Goal: Task Accomplishment & Management: Use online tool/utility

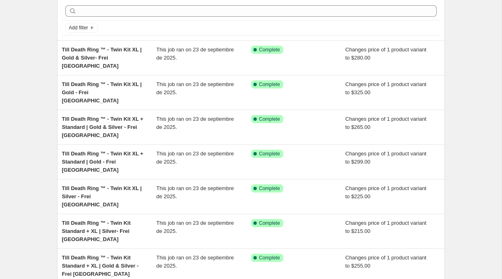
scroll to position [56, 0]
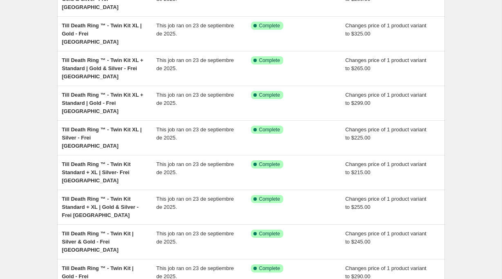
scroll to position [166, 0]
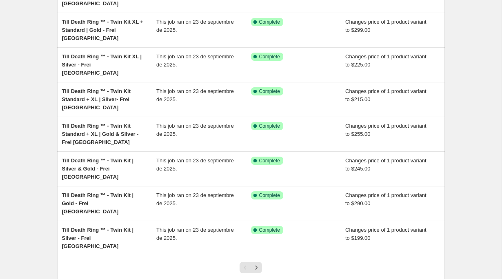
click at [262, 255] on div at bounding box center [250, 270] width 33 height 31
click at [251, 262] on button "Next" at bounding box center [256, 267] width 11 height 11
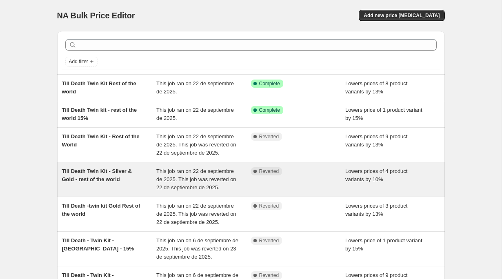
scroll to position [206, 0]
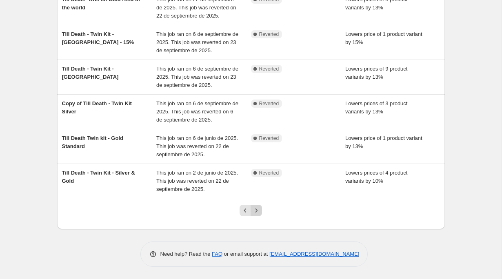
click at [258, 210] on icon "Next" at bounding box center [256, 210] width 8 height 8
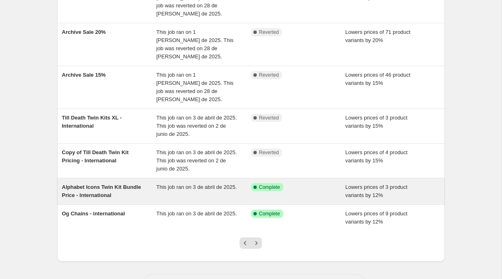
click at [127, 183] on div "Alphabet Icons Twin Kit Bundle Price - International" at bounding box center [109, 191] width 95 height 16
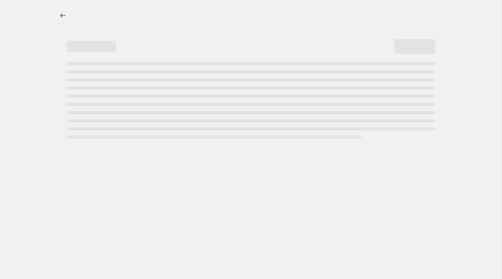
select select "percentage"
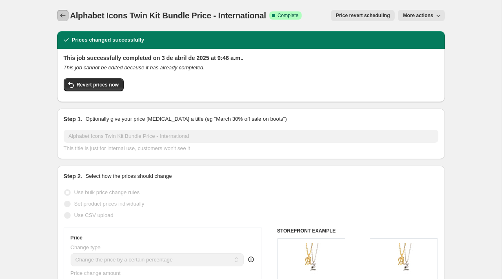
click at [58, 13] on button "Price change jobs" at bounding box center [62, 15] width 11 height 11
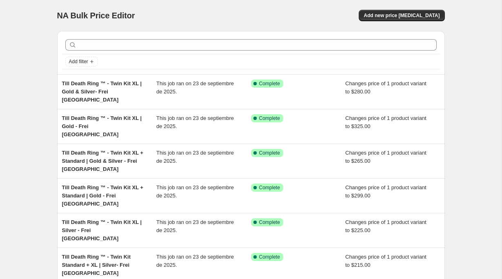
scroll to position [166, 0]
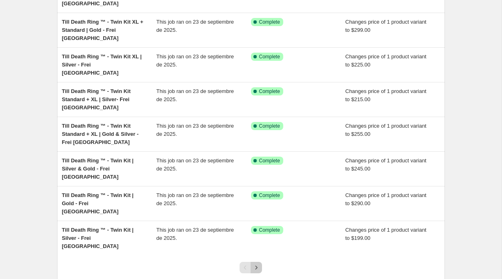
click at [258, 264] on icon "Next" at bounding box center [256, 268] width 8 height 8
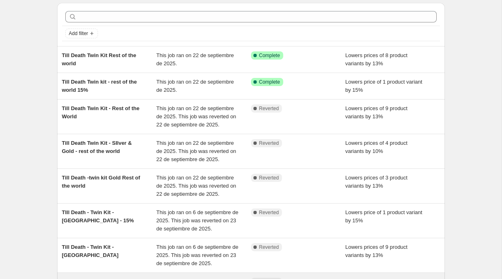
scroll to position [206, 0]
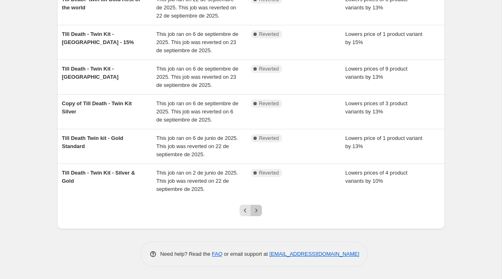
click at [258, 207] on icon "Next" at bounding box center [256, 210] width 8 height 8
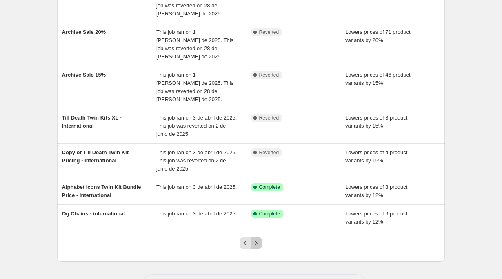
click at [256, 239] on icon "Next" at bounding box center [256, 243] width 8 height 8
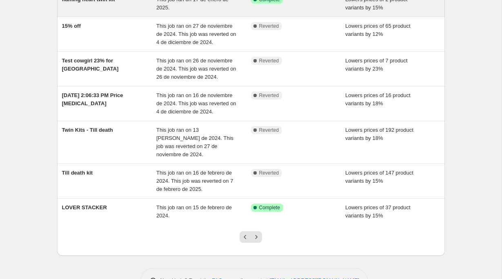
scroll to position [190, 0]
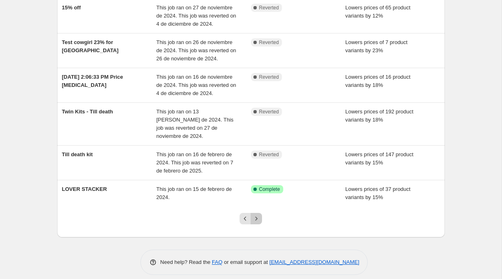
click at [254, 215] on icon "Next" at bounding box center [256, 219] width 8 height 8
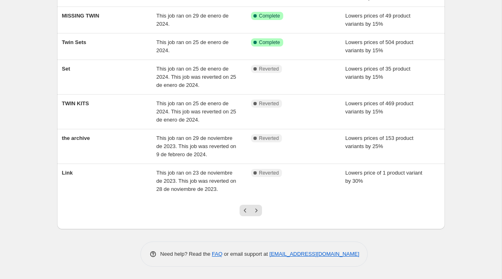
scroll to position [0, 0]
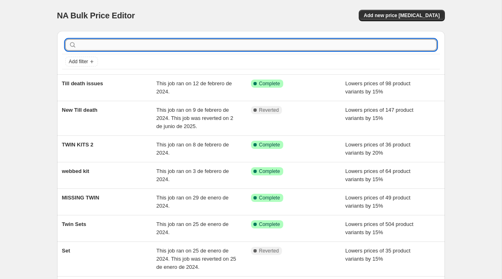
click at [136, 43] on input "text" at bounding box center [257, 44] width 358 height 11
click at [86, 63] on span "Add filter" at bounding box center [78, 61] width 19 height 7
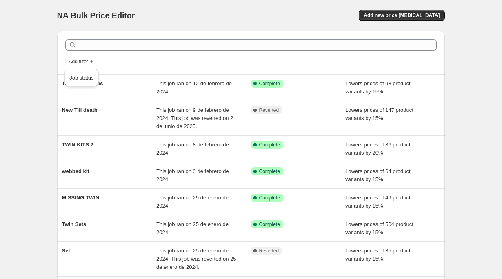
click at [87, 51] on div at bounding box center [251, 45] width 378 height 18
click at [86, 61] on span "Add filter" at bounding box center [78, 61] width 19 height 7
click at [85, 76] on span "Job status" at bounding box center [81, 78] width 24 height 6
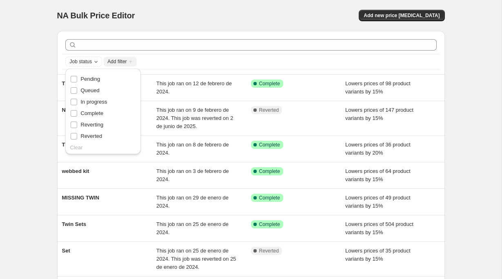
click at [151, 64] on div "Job status Add filter" at bounding box center [250, 62] width 371 height 10
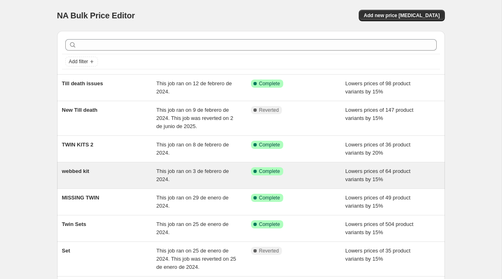
scroll to position [182, 0]
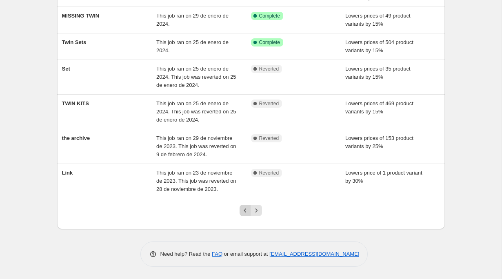
click at [242, 214] on icon "Previous" at bounding box center [245, 210] width 8 height 8
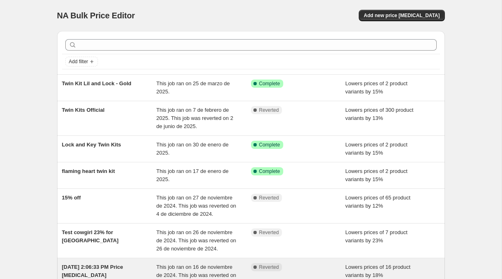
scroll to position [190, 0]
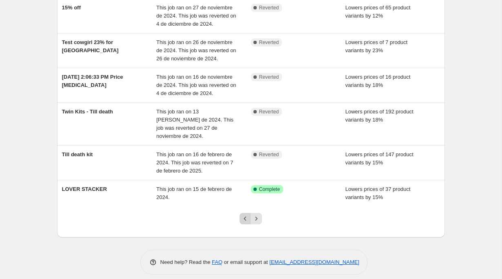
click at [244, 215] on icon "Previous" at bounding box center [245, 219] width 8 height 8
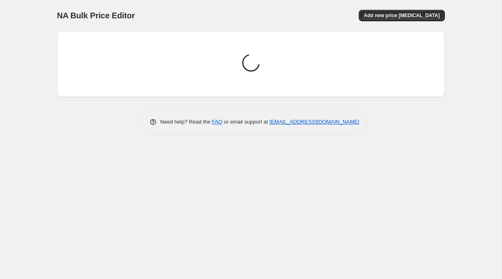
scroll to position [0, 0]
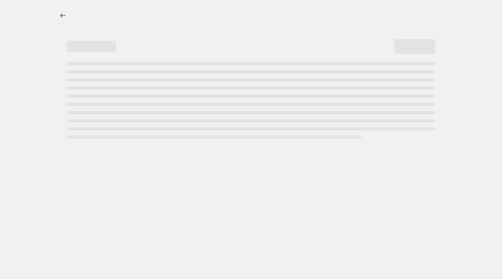
select select "percentage"
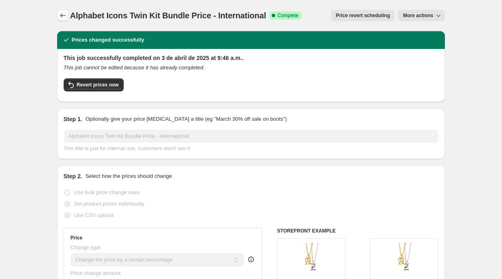
click at [65, 13] on icon "Price change jobs" at bounding box center [63, 15] width 8 height 8
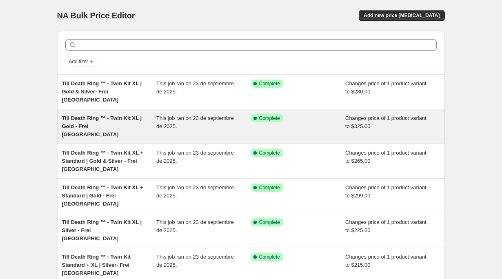
click at [93, 117] on span "Till Death Ring ™ - Twin Kit XL | Gold - Frei [GEOGRAPHIC_DATA]" at bounding box center [102, 126] width 80 height 22
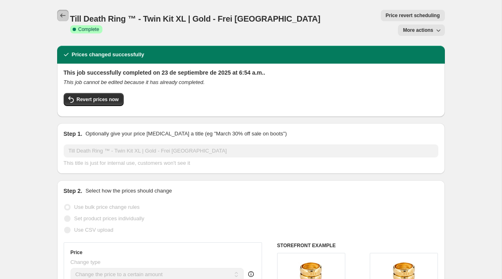
click at [62, 18] on icon "Price change jobs" at bounding box center [63, 15] width 8 height 8
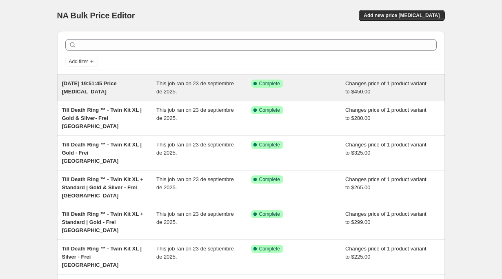
click at [117, 85] on span "[DATE] 19:51:45 Price [MEDICAL_DATA]" at bounding box center [89, 87] width 55 height 14
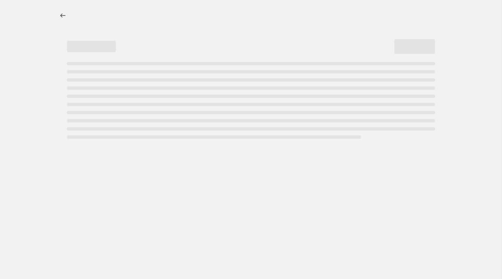
select select "to"
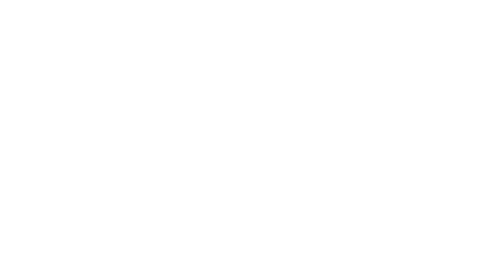
select select "to"
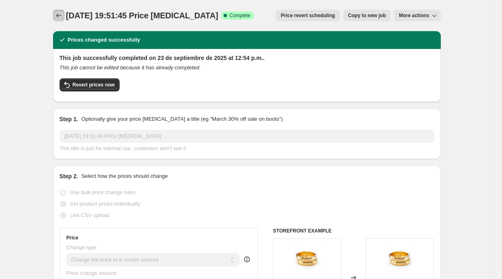
click at [61, 16] on icon "Price change jobs" at bounding box center [59, 15] width 8 height 8
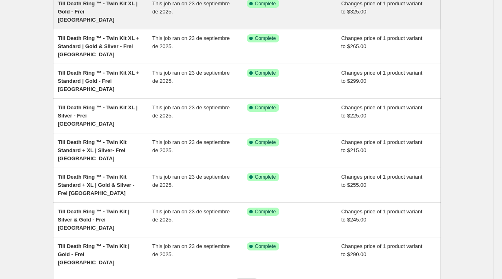
scroll to position [166, 0]
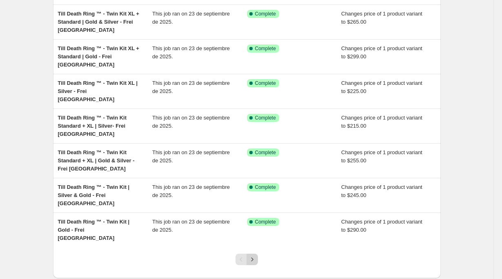
click at [252, 255] on icon "Next" at bounding box center [252, 259] width 8 height 8
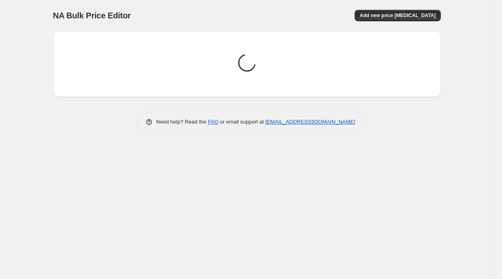
scroll to position [0, 0]
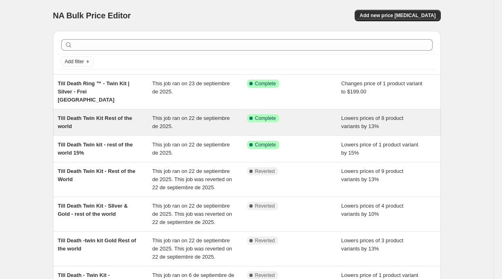
click at [93, 114] on div "Till Death Twin Kit Rest of the world" at bounding box center [105, 122] width 95 height 16
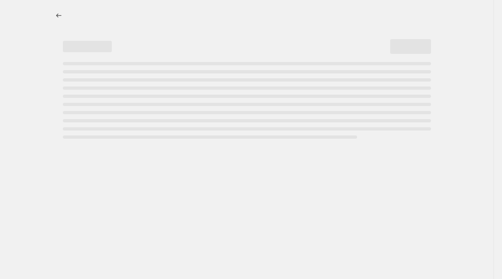
select select "percentage"
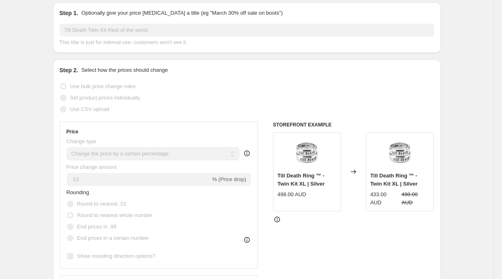
scroll to position [98, 0]
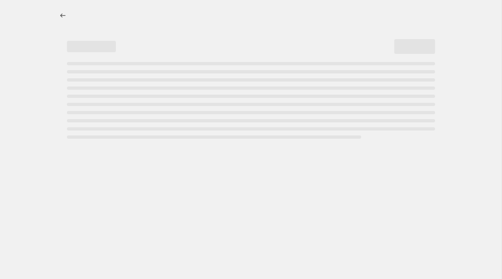
select select "to"
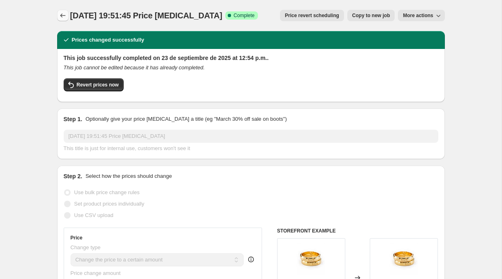
click at [61, 11] on button "Price change jobs" at bounding box center [62, 15] width 11 height 11
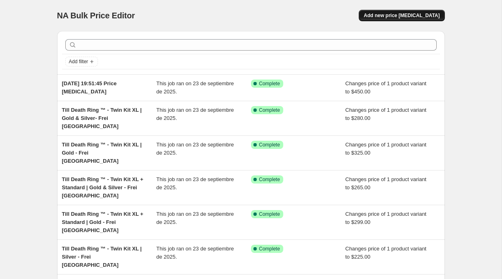
click at [401, 10] on button "Add new price [MEDICAL_DATA]" at bounding box center [402, 15] width 86 height 11
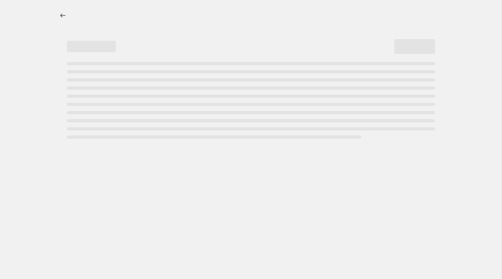
select select "percentage"
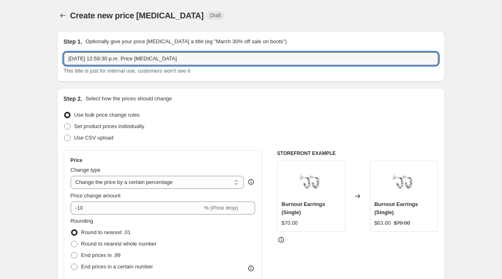
drag, startPoint x: 184, startPoint y: 63, endPoint x: 48, endPoint y: 57, distance: 136.4
type input "Till Death Twin Kit Gold"
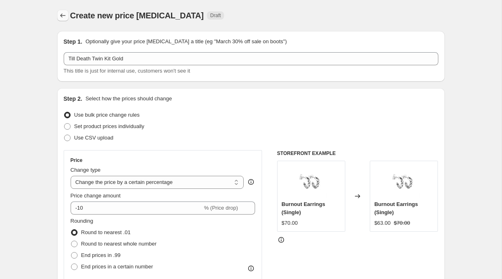
click at [64, 14] on icon "Price change jobs" at bounding box center [63, 15] width 8 height 8
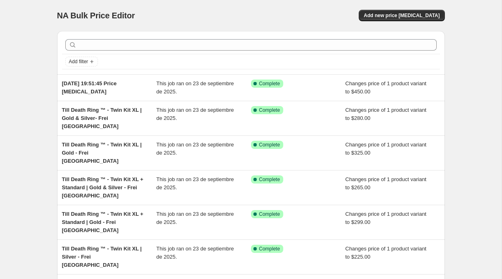
click at [426, 7] on div "NA Bulk Price Editor. This page is ready NA Bulk Price Editor Add new price [ME…" at bounding box center [251, 15] width 388 height 31
click at [428, 10] on button "Add new price [MEDICAL_DATA]" at bounding box center [402, 15] width 86 height 11
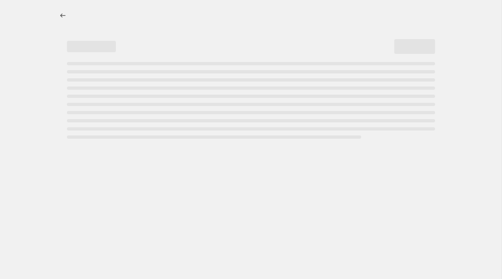
select select "percentage"
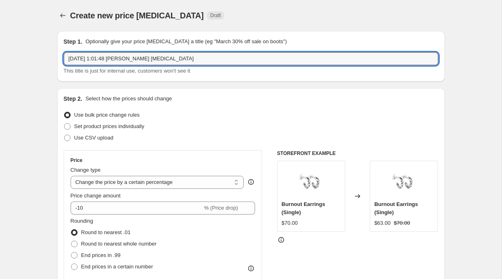
drag, startPoint x: 189, startPoint y: 60, endPoint x: 53, endPoint y: 58, distance: 135.9
type input "Till Death Twin kit [GEOGRAPHIC_DATA]"
click at [135, 180] on select "Change the price to a certain amount Change the price by a certain amount Chang…" at bounding box center [157, 182] width 173 height 13
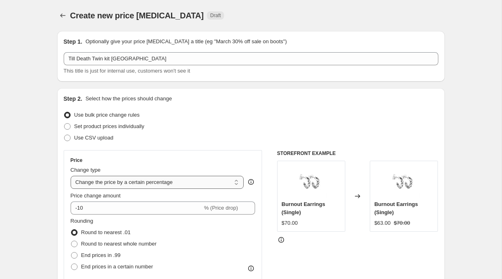
select select "by"
type input "-10.00"
click at [145, 180] on select "Change the price to a certain amount Change the price by a certain amount Chang…" at bounding box center [157, 182] width 173 height 13
select select "to"
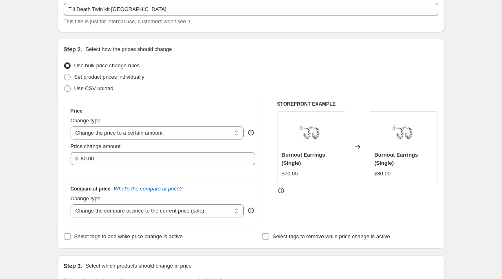
scroll to position [49, 0]
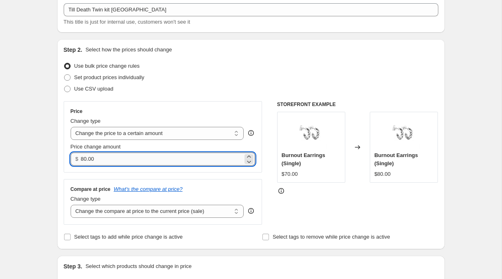
click at [102, 154] on input "80.00" at bounding box center [162, 159] width 162 height 13
drag, startPoint x: 102, startPoint y: 155, endPoint x: 68, endPoint y: 156, distance: 34.7
click at [68, 156] on div "Price Change type Change the price to a certain amount Change the price by a ce…" at bounding box center [163, 136] width 199 height 71
type input "410.00"
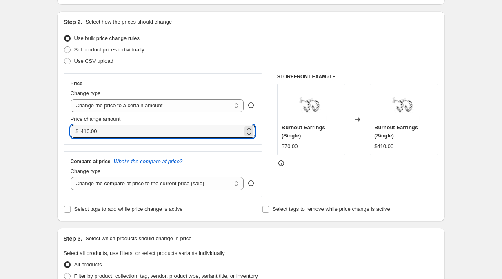
scroll to position [93, 0]
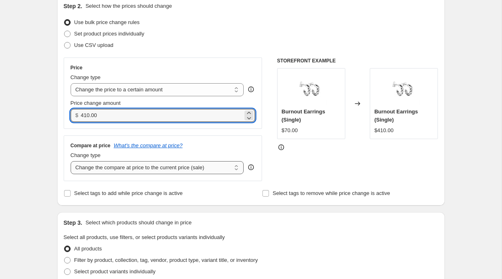
click at [152, 173] on select "Change the compare at price to the current price (sale) Change the compare at p…" at bounding box center [157, 167] width 173 height 13
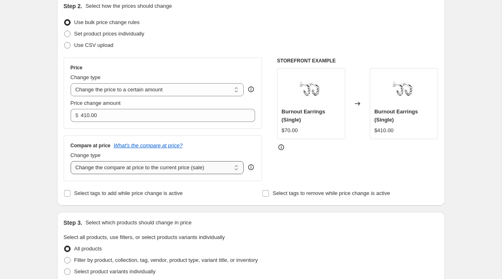
click at [169, 172] on select "Change the compare at price to the current price (sale) Change the compare at p…" at bounding box center [157, 167] width 173 height 13
select select "to"
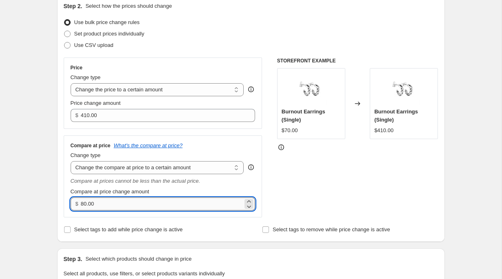
click at [109, 210] on input "80.00" at bounding box center [162, 204] width 162 height 13
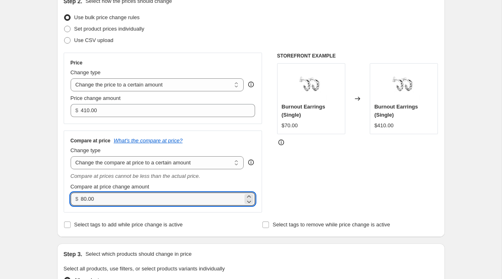
drag, startPoint x: 119, startPoint y: 201, endPoint x: 74, endPoint y: 195, distance: 45.2
click at [74, 195] on div "$ 80.00" at bounding box center [163, 199] width 185 height 13
drag, startPoint x: 106, startPoint y: 196, endPoint x: 83, endPoint y: 198, distance: 23.4
click at [83, 198] on input "470.00" at bounding box center [162, 199] width 162 height 13
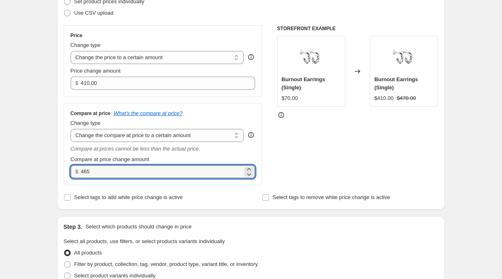
scroll to position [126, 0]
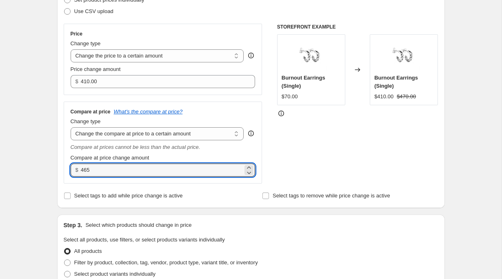
type input "465.00"
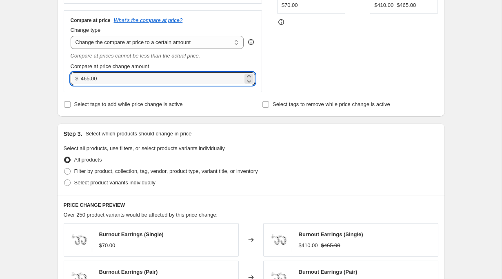
scroll to position [230, 0]
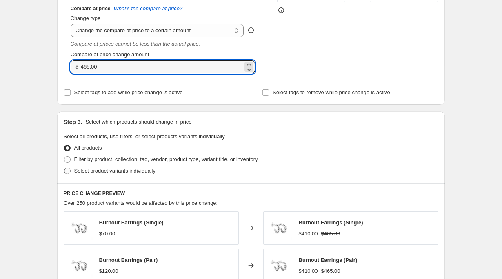
click at [113, 168] on span "Select product variants individually" at bounding box center [114, 171] width 81 height 6
click at [64, 168] on input "Select product variants individually" at bounding box center [64, 168] width 0 height 0
radio input "true"
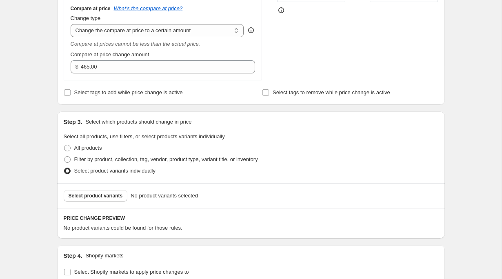
click at [101, 202] on div "Select product variants No product variants selected" at bounding box center [251, 195] width 388 height 25
click at [101, 198] on span "Select product variants" at bounding box center [96, 196] width 54 height 7
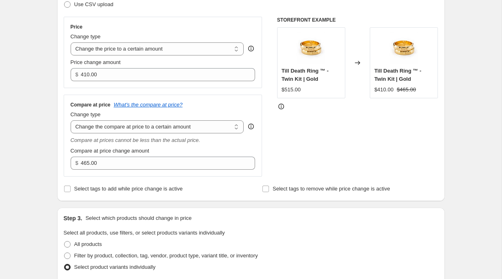
scroll to position [133, 0]
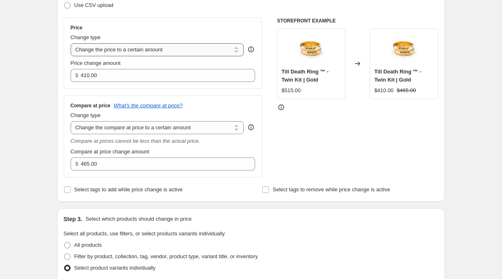
click at [138, 52] on select "Change the price to a certain amount Change the price by a certain amount Chang…" at bounding box center [157, 49] width 173 height 13
click at [123, 51] on select "Change the price to a certain amount Change the price by a certain amount Chang…" at bounding box center [157, 49] width 173 height 13
select select "percentage"
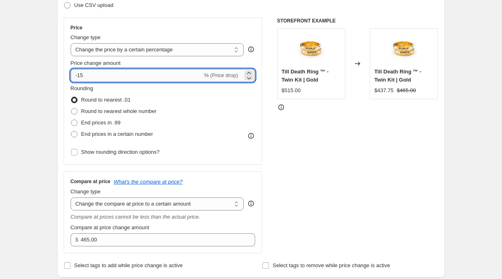
click at [125, 77] on input "-15" at bounding box center [137, 75] width 132 height 13
type input "-13"
click at [91, 112] on span "Round to nearest whole number" at bounding box center [118, 111] width 75 height 6
click at [71, 109] on input "Round to nearest whole number" at bounding box center [71, 108] width 0 height 0
radio input "true"
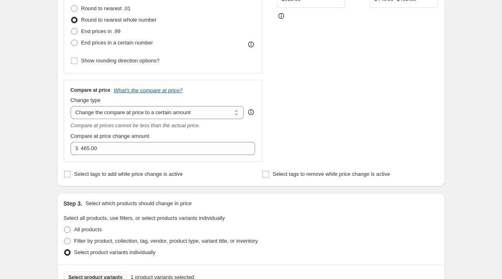
scroll to position [229, 0]
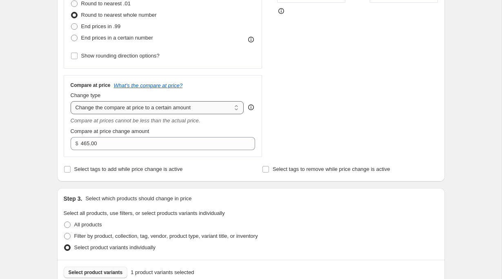
click at [205, 108] on select "Change the compare at price to the current price (sale) Change the compare at p…" at bounding box center [157, 107] width 173 height 13
select select "ep"
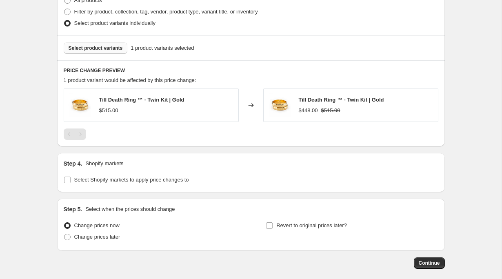
scroll to position [457, 0]
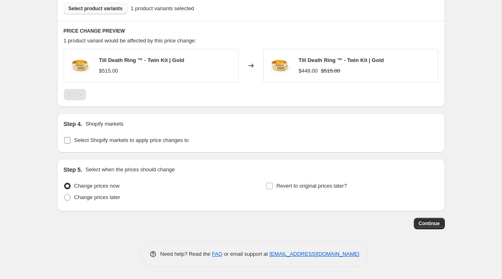
click at [73, 142] on label "Select Shopify markets to apply price changes to" at bounding box center [126, 140] width 125 height 11
click at [71, 142] on input "Select Shopify markets to apply price changes to" at bounding box center [67, 140] width 7 height 7
checkbox input "true"
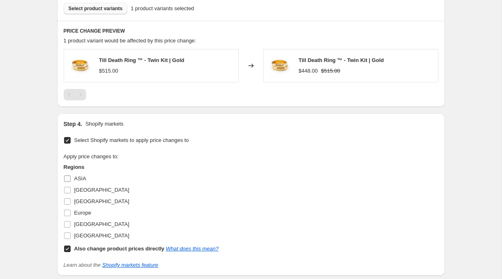
click at [77, 180] on span "ASIA" at bounding box center [80, 178] width 12 height 6
click at [71, 180] on input "ASIA" at bounding box center [67, 178] width 7 height 7
checkbox input "true"
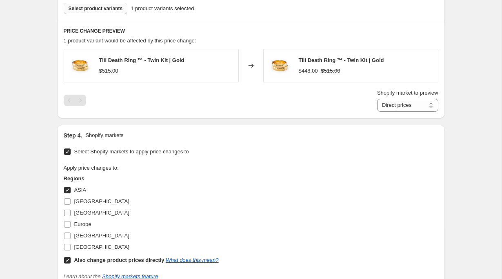
click at [81, 217] on label "[GEOGRAPHIC_DATA]" at bounding box center [97, 212] width 66 height 11
click at [71, 216] on input "[GEOGRAPHIC_DATA]" at bounding box center [67, 213] width 7 height 7
checkbox input "true"
click at [73, 226] on label "Europe" at bounding box center [78, 224] width 28 height 11
click at [71, 226] on input "Europe" at bounding box center [67, 224] width 7 height 7
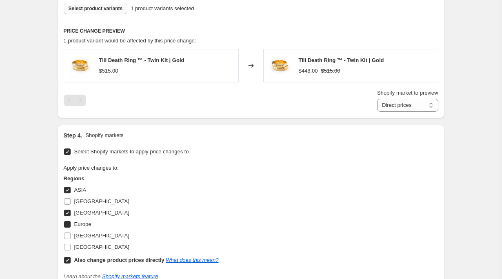
checkbox input "true"
click at [76, 236] on span "[GEOGRAPHIC_DATA]" at bounding box center [101, 236] width 55 height 6
click at [71, 236] on input "[GEOGRAPHIC_DATA]" at bounding box center [67, 236] width 7 height 7
checkbox input "true"
click at [69, 260] on input "Also change product prices directly What does this mean?" at bounding box center [67, 260] width 7 height 7
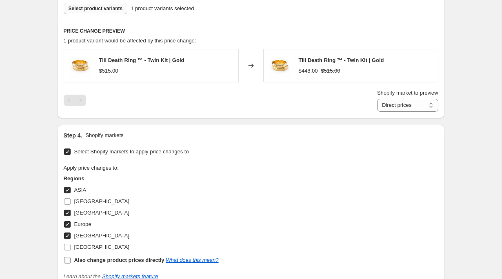
checkbox input "false"
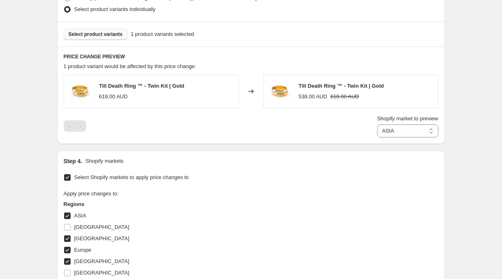
scroll to position [435, 0]
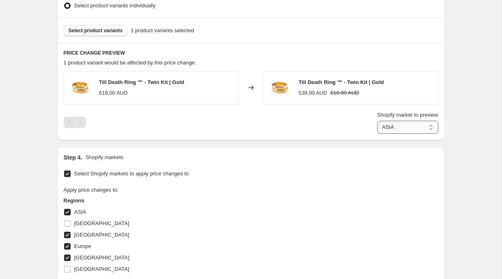
click at [404, 121] on select "[GEOGRAPHIC_DATA] [GEOGRAPHIC_DATA] [GEOGRAPHIC_DATA] [GEOGRAPHIC_DATA]" at bounding box center [407, 127] width 61 height 13
click at [395, 125] on select "[GEOGRAPHIC_DATA] [GEOGRAPHIC_DATA] [GEOGRAPHIC_DATA] [GEOGRAPHIC_DATA]" at bounding box center [401, 127] width 71 height 13
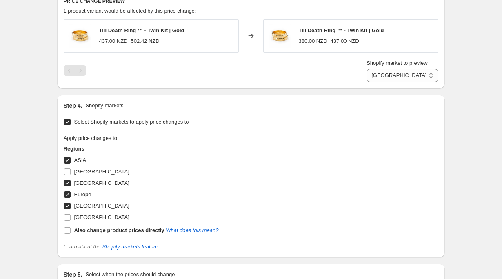
scroll to position [397, 0]
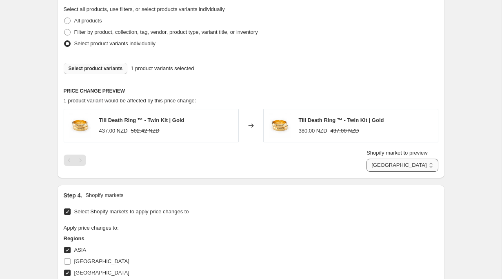
click at [384, 165] on select "[GEOGRAPHIC_DATA] [GEOGRAPHIC_DATA] [GEOGRAPHIC_DATA] [GEOGRAPHIC_DATA]" at bounding box center [401, 165] width 71 height 13
select select "21777449131"
drag, startPoint x: 133, startPoint y: 131, endPoint x: 155, endPoint y: 131, distance: 21.2
click at [155, 131] on strike "431.81 CAD" at bounding box center [145, 131] width 29 height 8
copy strike "431.81 C"
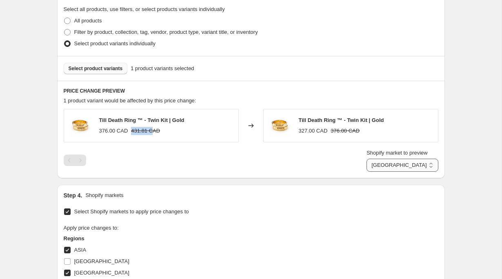
click at [400, 164] on select "[GEOGRAPHIC_DATA] [GEOGRAPHIC_DATA] [GEOGRAPHIC_DATA] [GEOGRAPHIC_DATA]" at bounding box center [401, 165] width 71 height 13
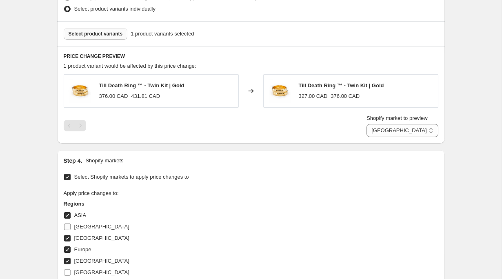
click at [75, 226] on span "[GEOGRAPHIC_DATA]" at bounding box center [101, 227] width 55 height 6
click at [71, 226] on input "[GEOGRAPHIC_DATA]" at bounding box center [67, 227] width 7 height 7
checkbox input "true"
click at [399, 130] on select "[GEOGRAPHIC_DATA] [GEOGRAPHIC_DATA] [GEOGRAPHIC_DATA] [GEOGRAPHIC_DATA] [GEOGRA…" at bounding box center [401, 130] width 71 height 13
select select "2151219371"
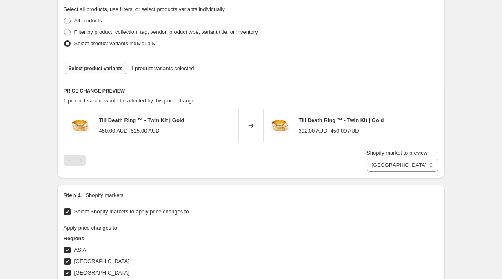
scroll to position [396, 0]
click at [392, 168] on select "[GEOGRAPHIC_DATA] [GEOGRAPHIC_DATA] [GEOGRAPHIC_DATA] [GEOGRAPHIC_DATA] [GEOGRA…" at bounding box center [401, 166] width 71 height 13
click at [72, 262] on label "[GEOGRAPHIC_DATA]" at bounding box center [97, 262] width 66 height 11
click at [71, 262] on input "[GEOGRAPHIC_DATA]" at bounding box center [67, 262] width 7 height 7
checkbox input "false"
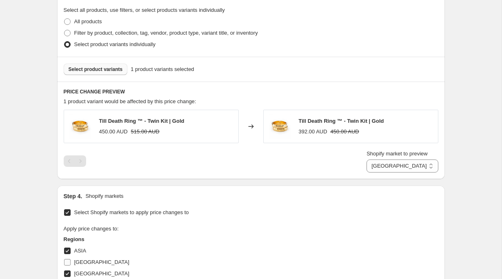
select select "39603634347"
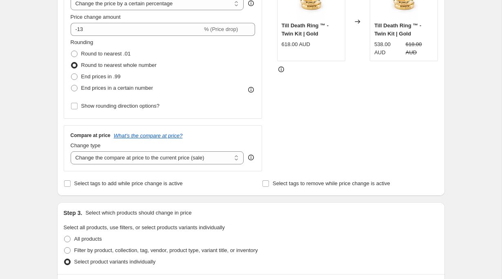
scroll to position [180, 0]
click at [233, 149] on div "Change type Change the compare at price to the current price (sale) Change the …" at bounding box center [157, 152] width 173 height 23
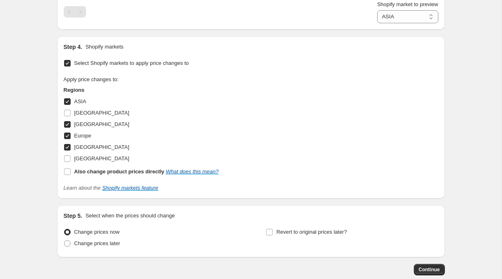
scroll to position [592, 0]
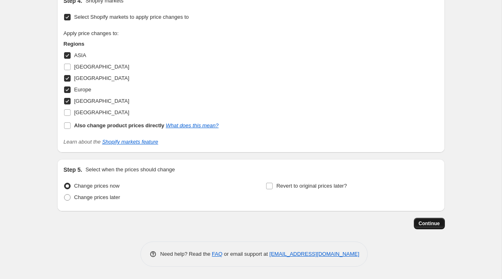
click at [427, 223] on span "Continue" at bounding box center [429, 223] width 21 height 7
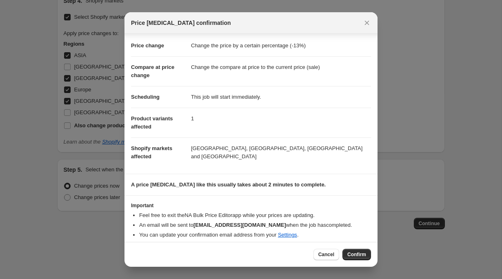
scroll to position [19, 0]
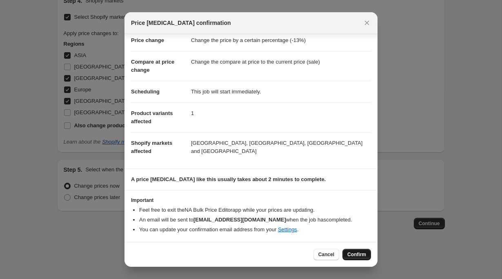
click at [348, 253] on span "Confirm" at bounding box center [356, 254] width 19 height 7
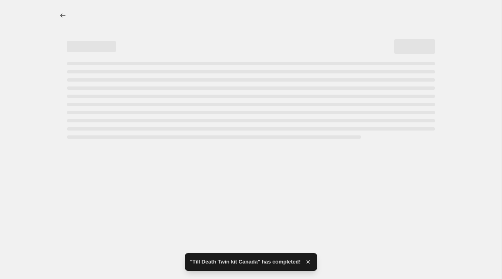
select select "percentage"
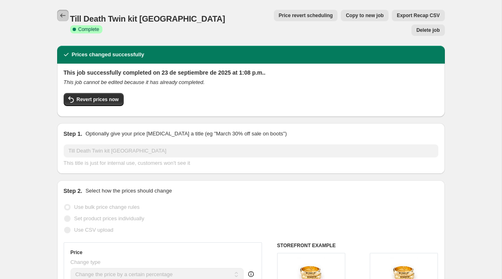
click at [64, 14] on icon "Price change jobs" at bounding box center [63, 15] width 8 height 8
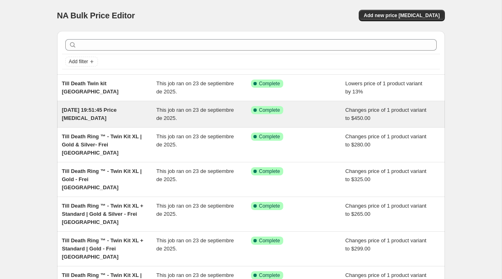
click at [124, 116] on div "[DATE] 19:51:45 Price [MEDICAL_DATA]" at bounding box center [109, 114] width 95 height 16
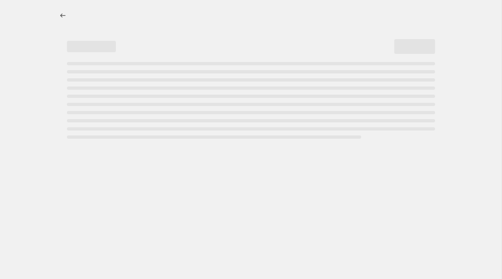
select select "to"
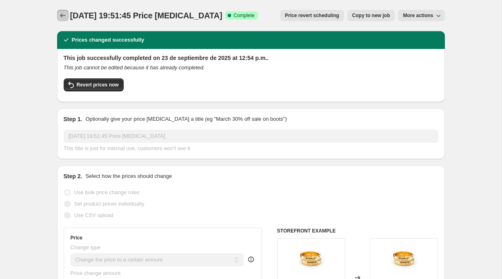
click at [66, 20] on button "Price change jobs" at bounding box center [62, 15] width 11 height 11
